Goal: Navigation & Orientation: Understand site structure

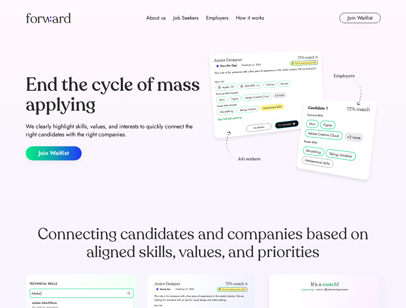
click at [203, 154] on div "End the cycle of mass applying We clearly highlight skills, values, and interes…" at bounding box center [203, 118] width 355 height 138
click at [203, 18] on div "About us Job Seekers Employers How it works" at bounding box center [204, 18] width 253 height 8
click at [48, 18] on img at bounding box center [48, 18] width 45 height 10
click at [205, 18] on div "About us Job Seekers Employers How it works" at bounding box center [204, 18] width 253 height 8
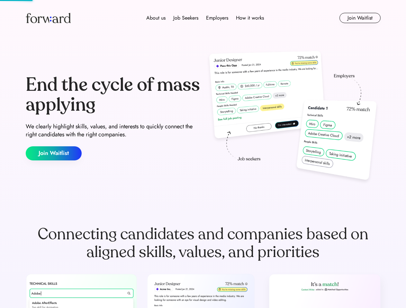
click at [156, 18] on div "About us" at bounding box center [155, 18] width 19 height 8
click at [186, 18] on div "Job Seekers" at bounding box center [185, 18] width 25 height 8
click at [217, 18] on div "Employers" at bounding box center [217, 18] width 22 height 8
click at [249, 18] on div "How it works" at bounding box center [250, 18] width 28 height 8
click at [359, 18] on button "Join Waitlist" at bounding box center [359, 18] width 41 height 10
